Goal: Complete application form

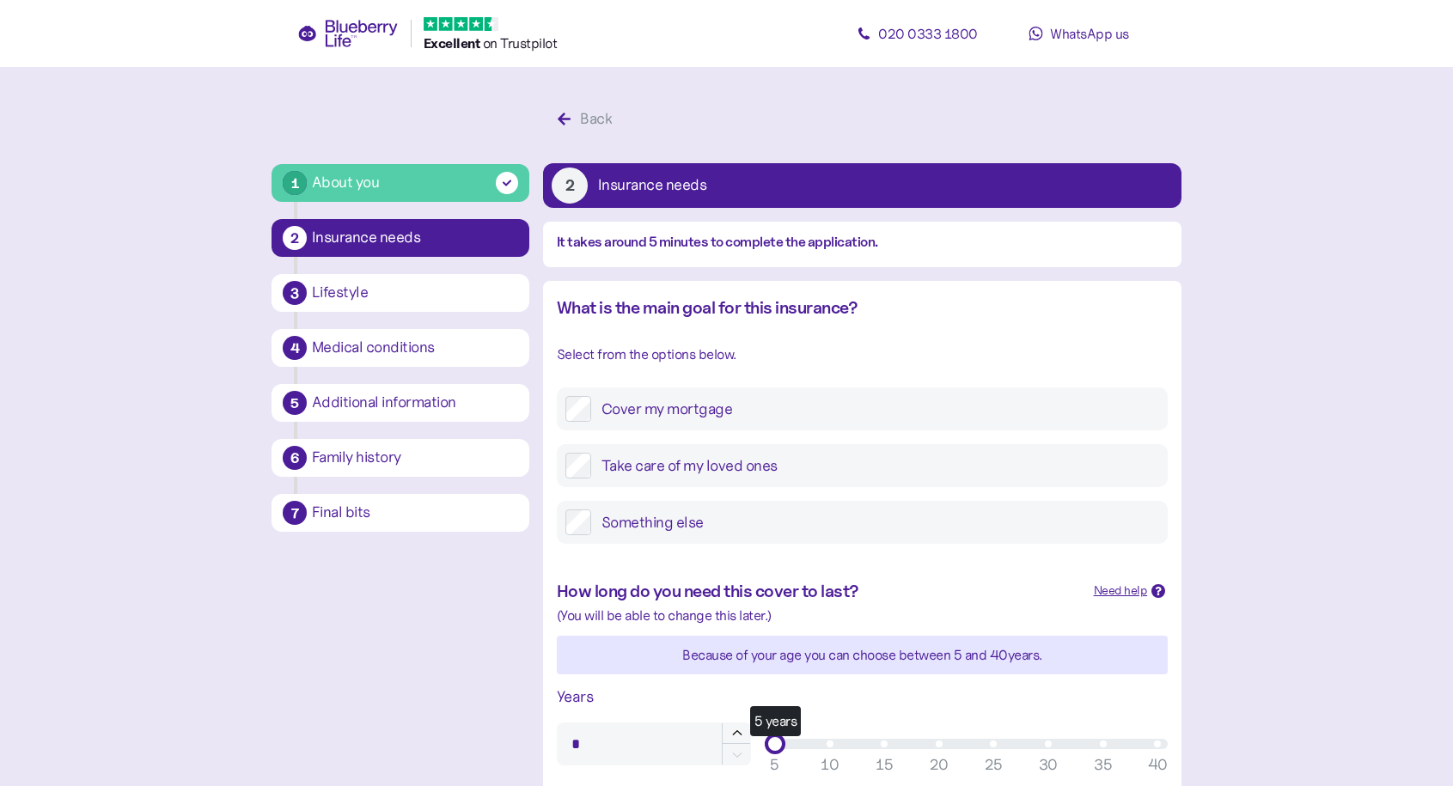
click at [620, 396] on label "Cover my mortgage" at bounding box center [875, 409] width 568 height 26
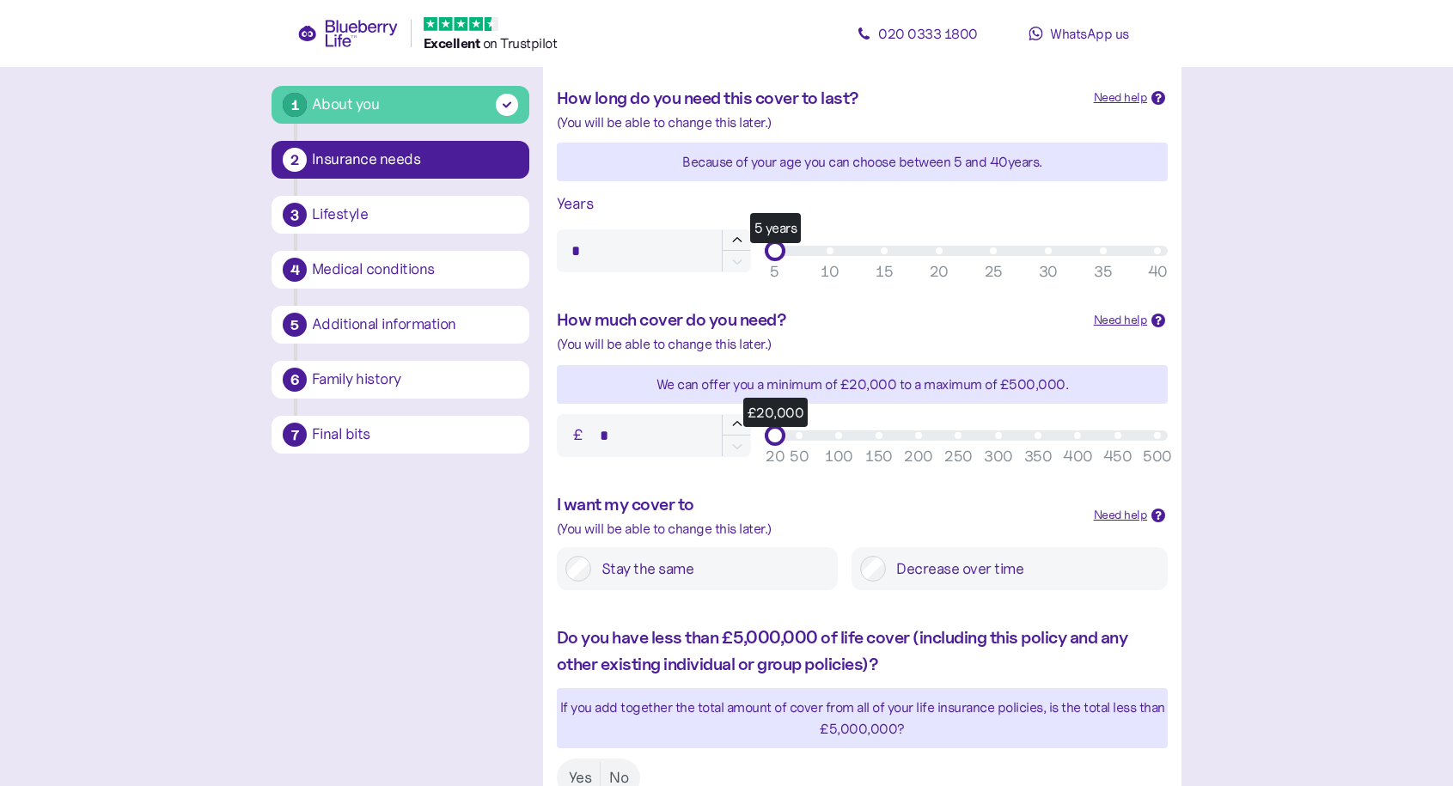
scroll to position [540, 0]
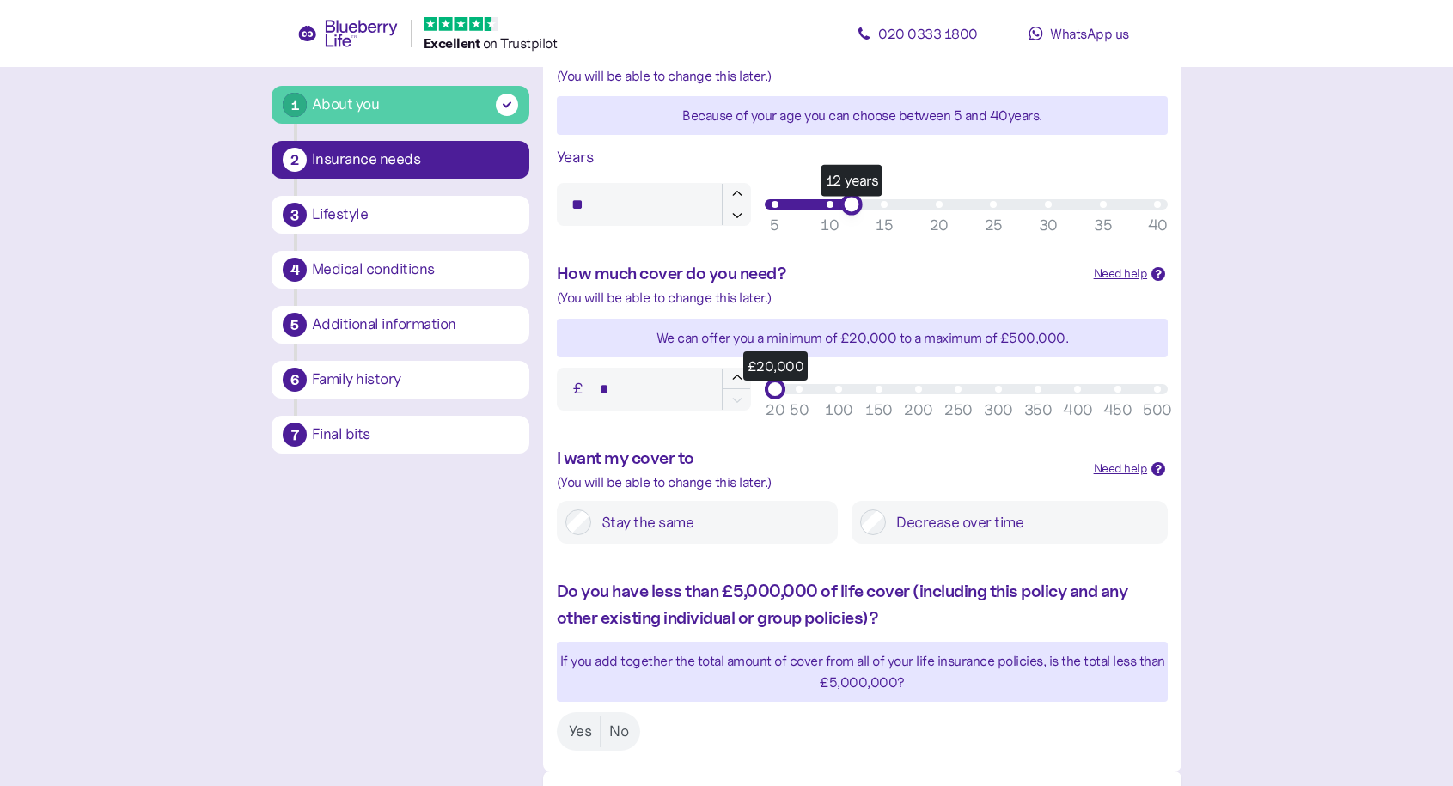
type input "**"
drag, startPoint x: 879, startPoint y: 207, endPoint x: 1316, endPoint y: 227, distance: 437.8
click at [1306, 227] on main "1 About you 2 Insurance needs 3 Lifestyle 4 Medical conditions 5 Additional inf…" at bounding box center [726, 176] width 1453 height 1433
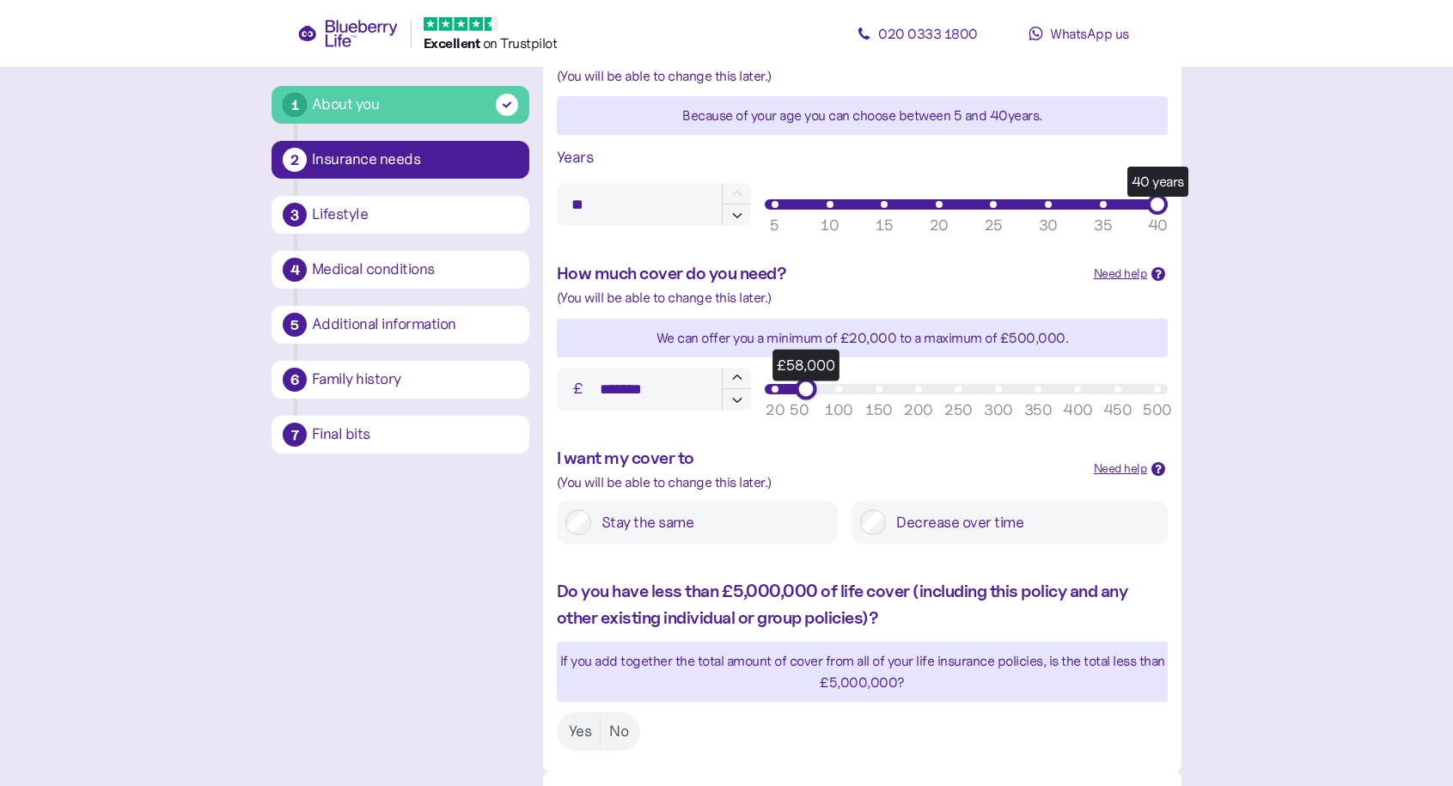
type input "*******"
drag, startPoint x: 797, startPoint y: 389, endPoint x: 1315, endPoint y: 389, distance: 518.1
click at [1312, 389] on main "1 About you 2 Insurance needs 3 Lifestyle 4 Medical conditions 5 Additional inf…" at bounding box center [726, 176] width 1453 height 1433
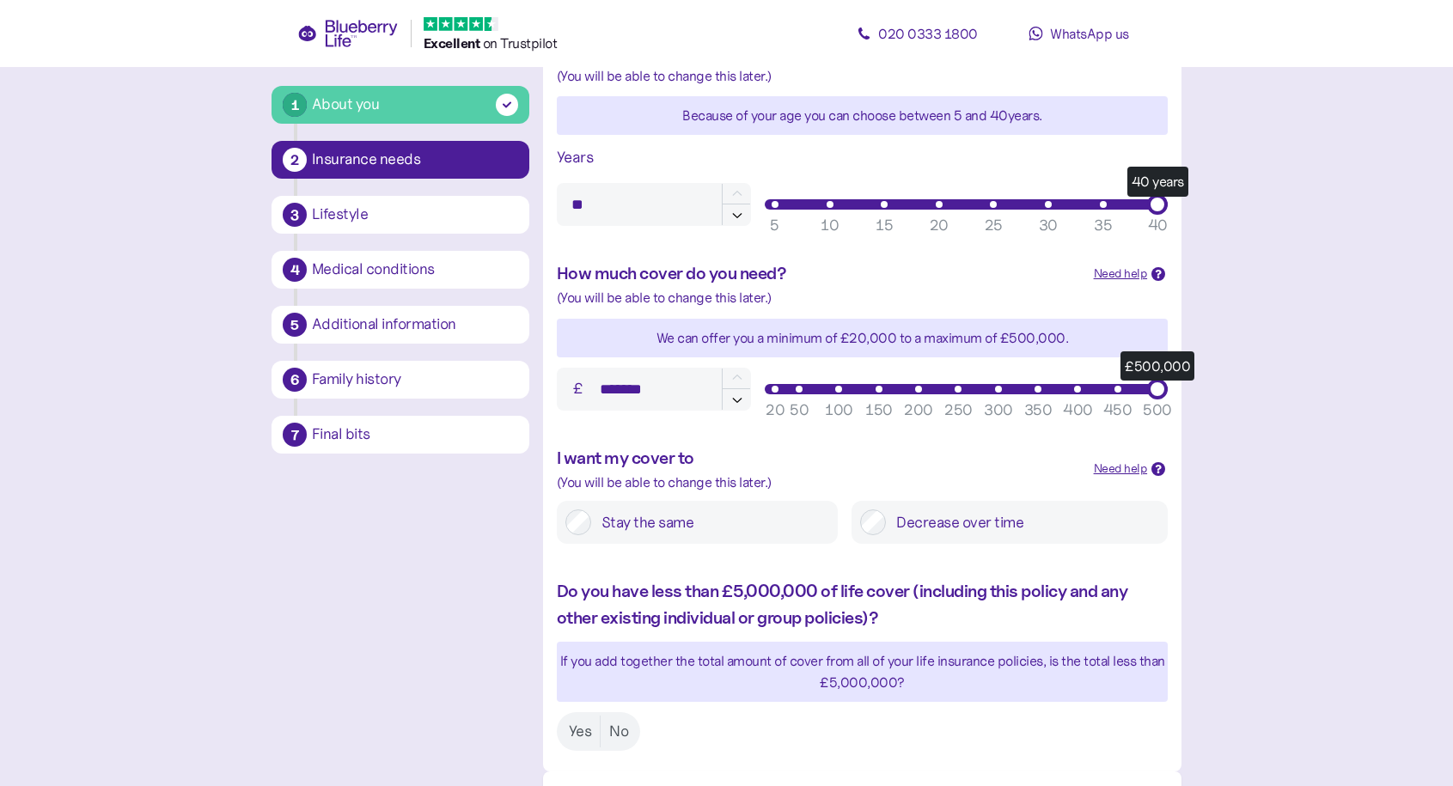
click at [788, 520] on label "Stay the same" at bounding box center [710, 523] width 238 height 26
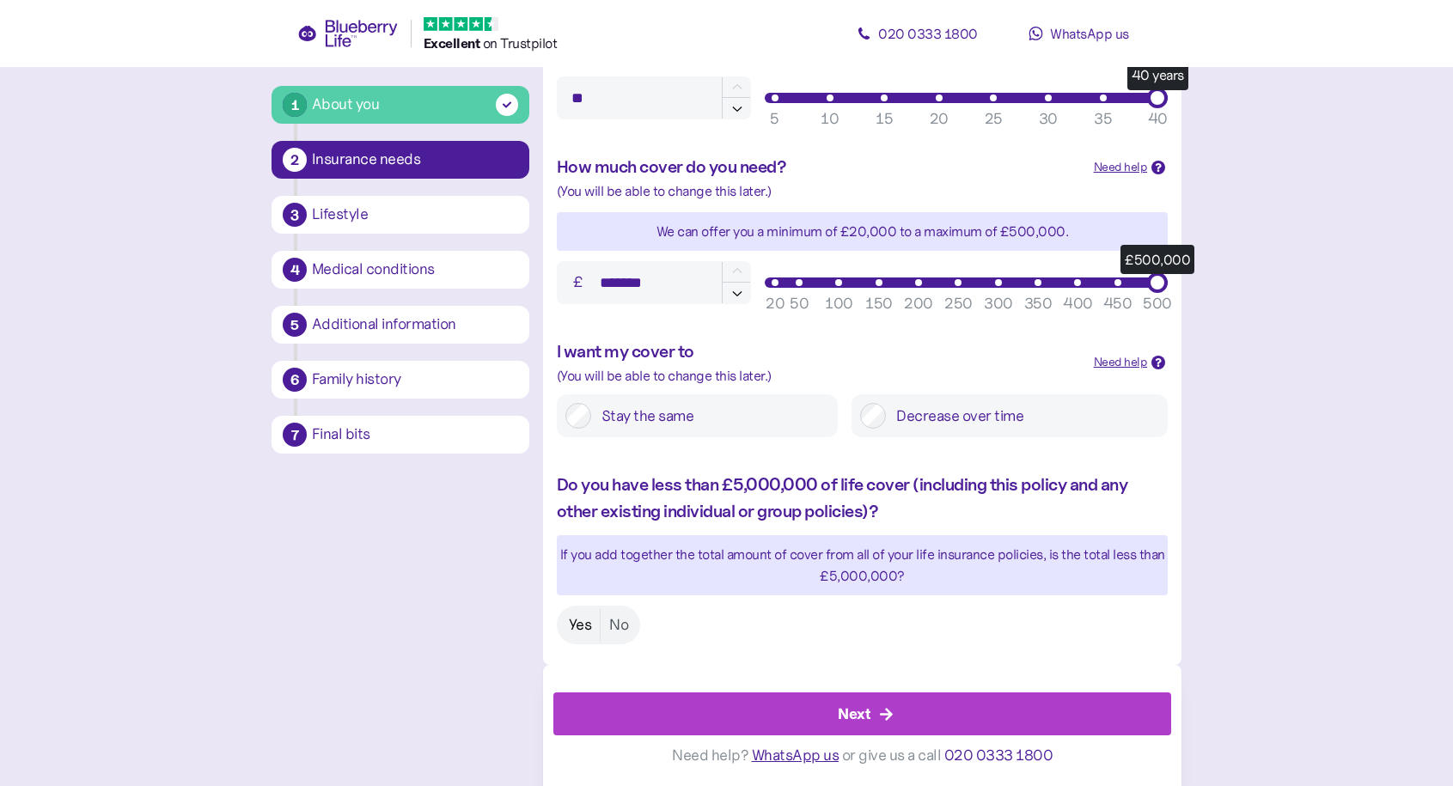
click at [570, 625] on label "Yes" at bounding box center [580, 625] width 40 height 32
click at [630, 735] on button "Next" at bounding box center [862, 714] width 618 height 43
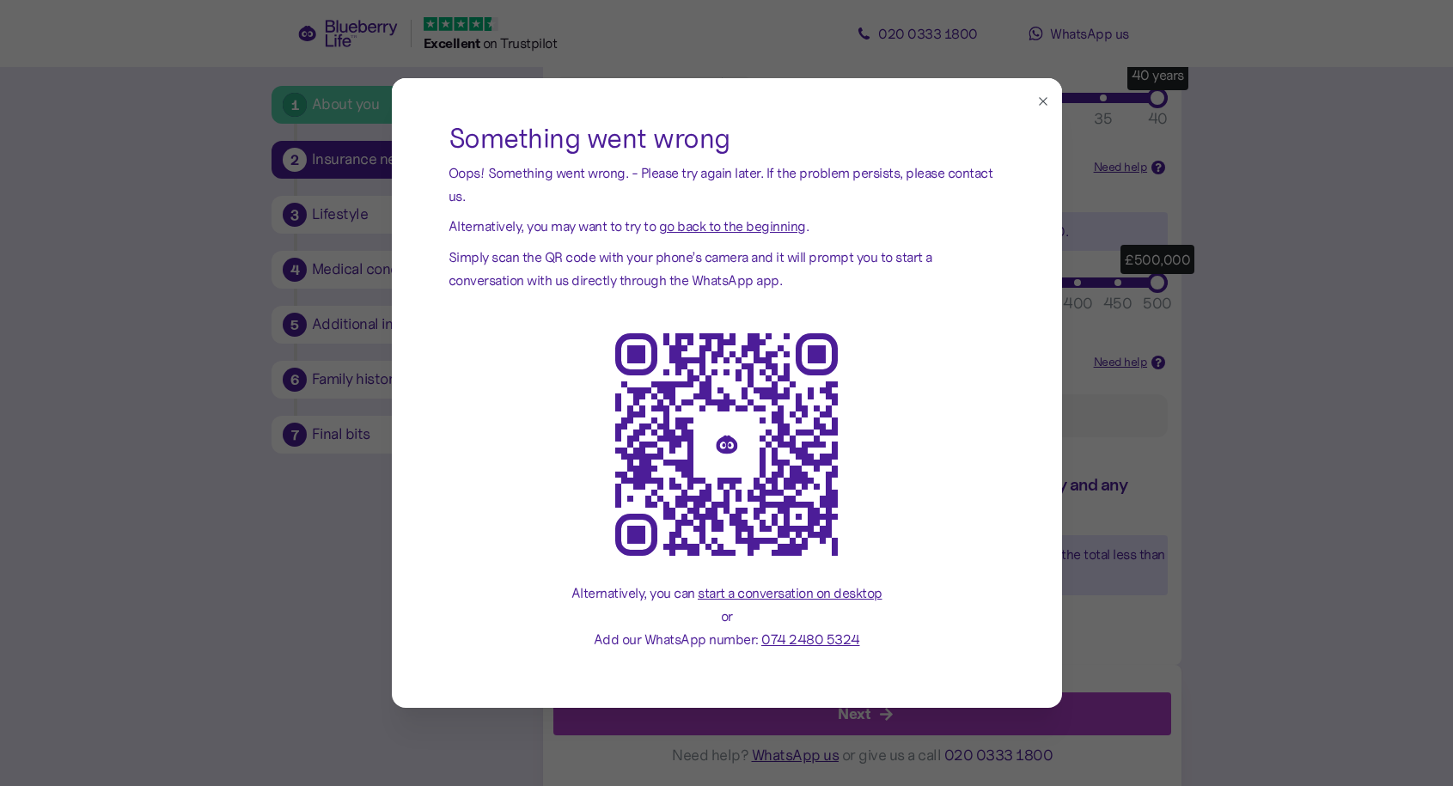
click at [1036, 96] on icon "button" at bounding box center [1043, 102] width 14 height 14
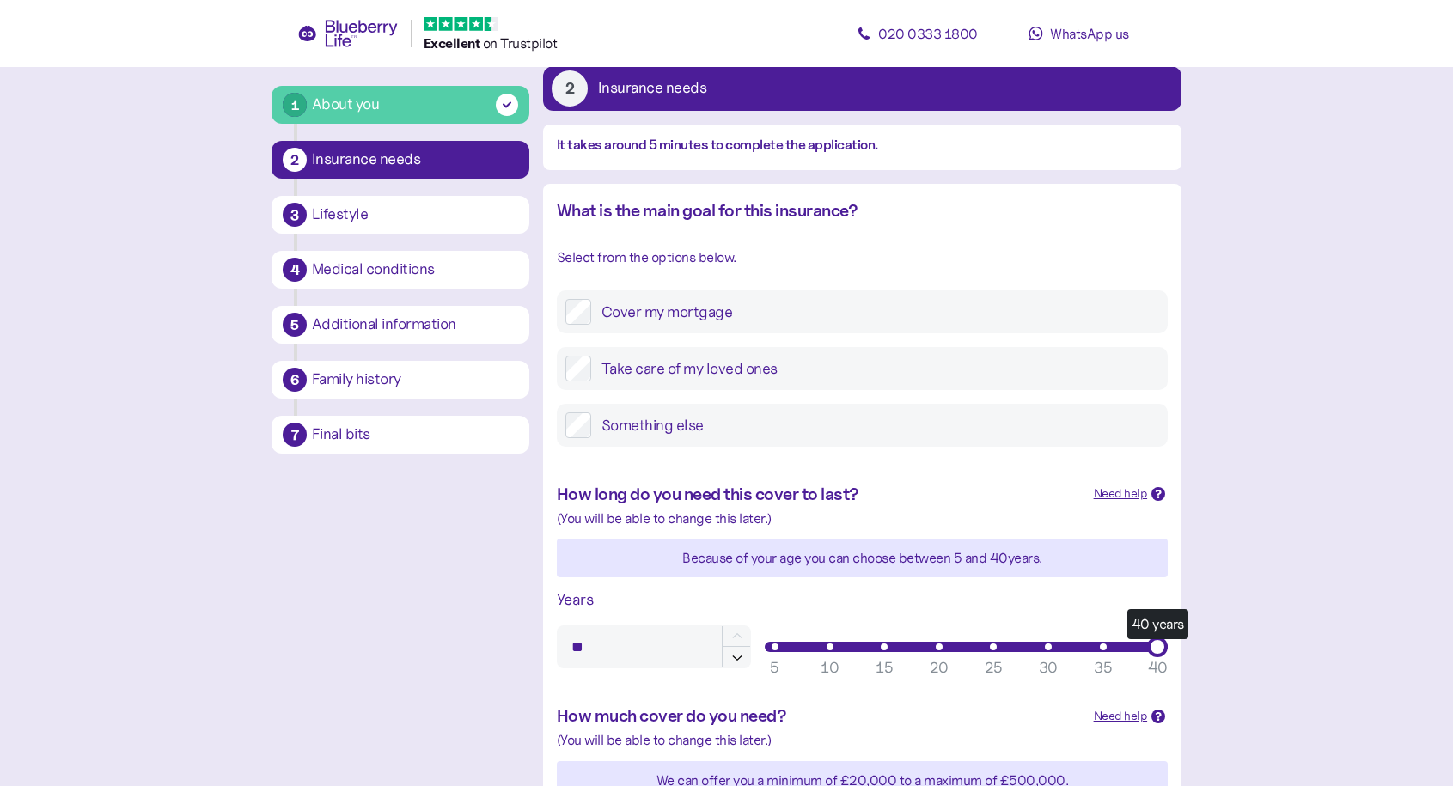
scroll to position [0, 0]
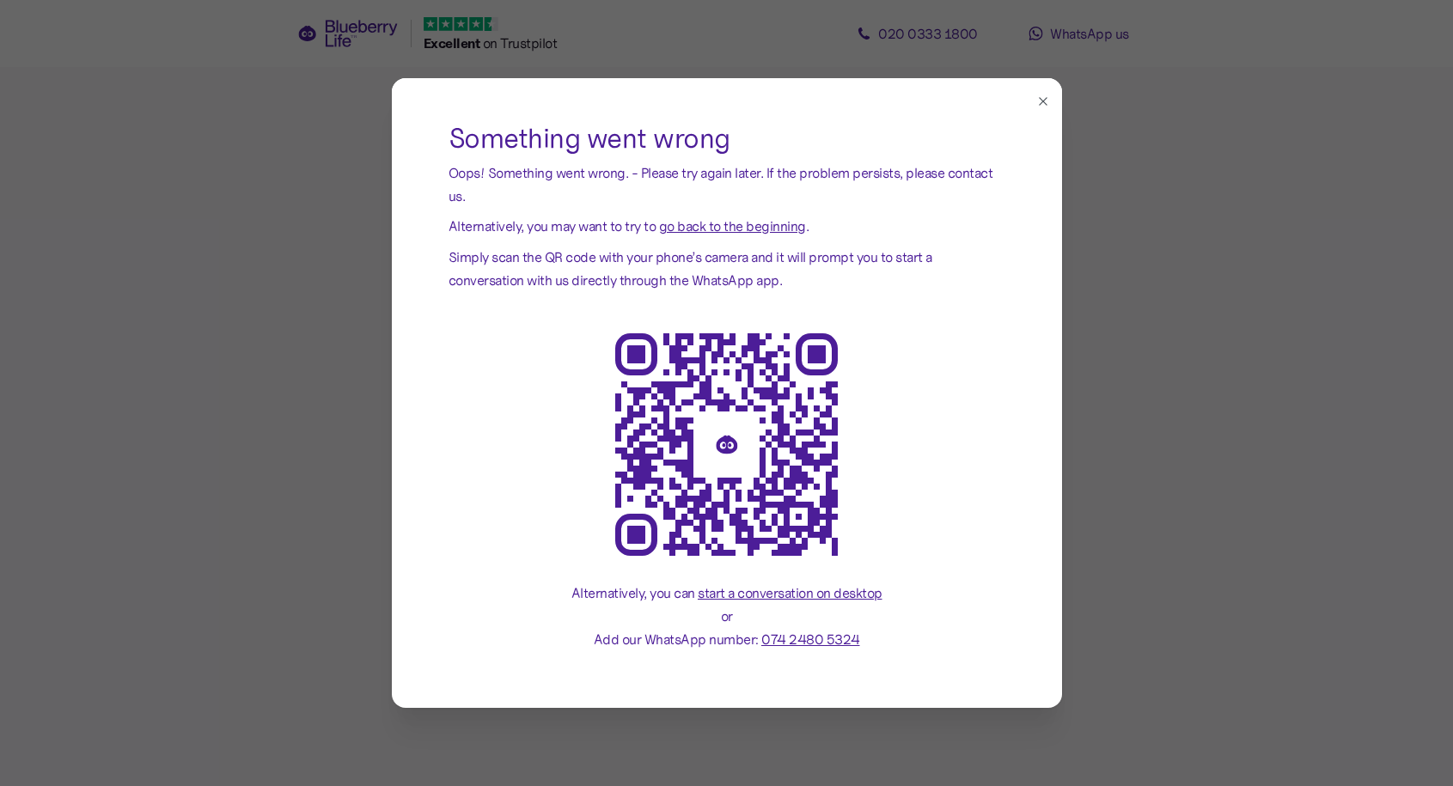
click at [1046, 87] on div at bounding box center [727, 101] width 670 height 46
click at [1046, 91] on div at bounding box center [727, 101] width 670 height 46
click at [1037, 96] on icon "button" at bounding box center [1043, 102] width 14 height 14
